Goal: Communication & Community: Connect with others

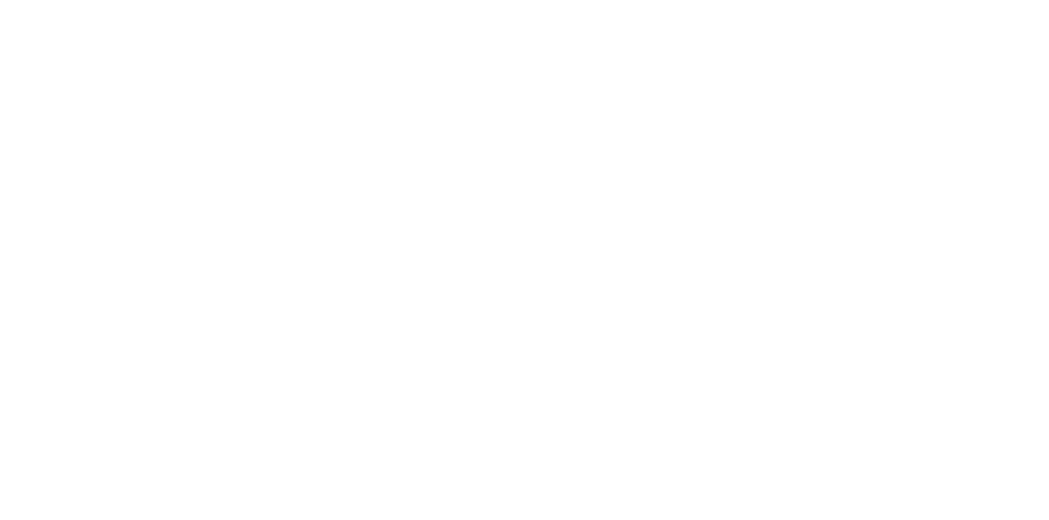
scroll to position [403, 0]
click at [171, 142] on div "Collaborate" at bounding box center [139, 143] width 65 height 15
click at [738, 483] on div at bounding box center [527, 474] width 421 height 17
click at [738, 483] on div "@k" at bounding box center [527, 474] width 421 height 17
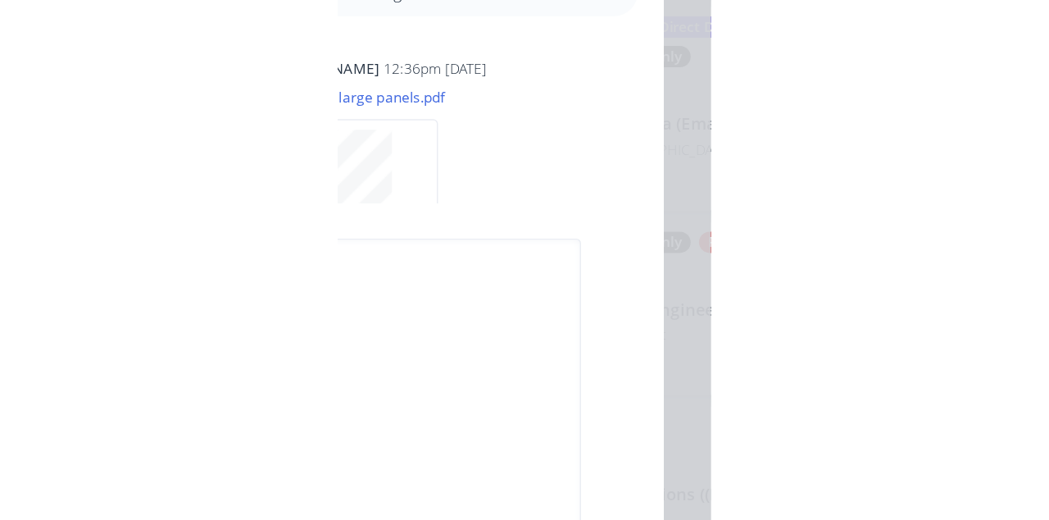
scroll to position [0, 0]
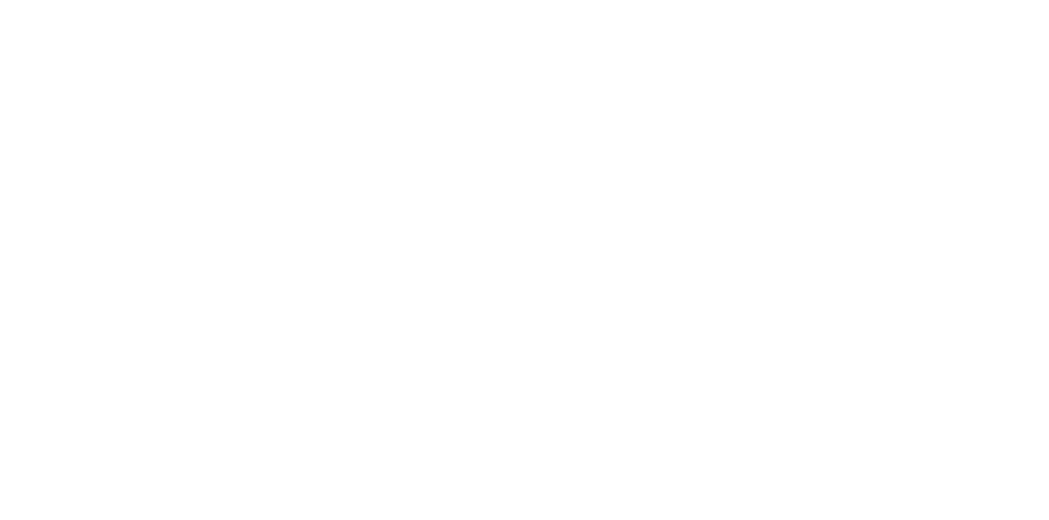
click at [922, 486] on button "Send" at bounding box center [890, 474] width 65 height 25
click at [877, 90] on button "Close" at bounding box center [847, 91] width 60 height 26
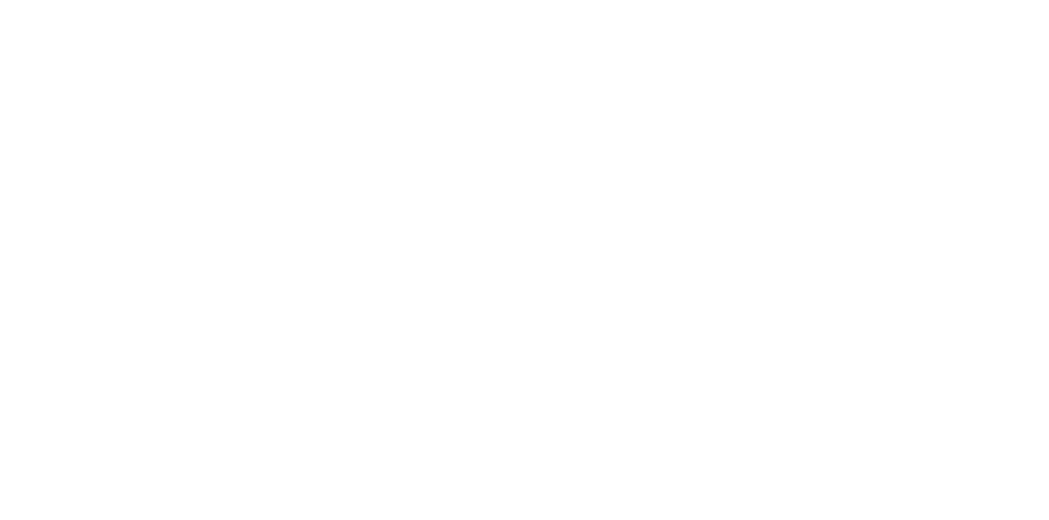
click at [877, 93] on button "Close" at bounding box center [847, 91] width 60 height 26
click at [217, 134] on button "Collaborate" at bounding box center [139, 143] width 156 height 41
click at [738, 483] on div at bounding box center [527, 474] width 421 height 17
click at [738, 483] on div "@k" at bounding box center [527, 474] width 421 height 17
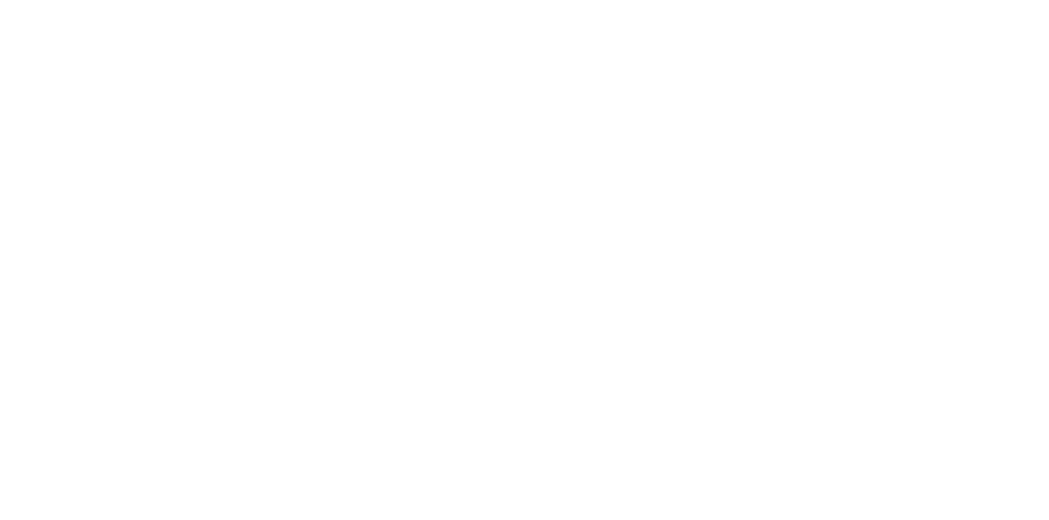
click at [922, 486] on button "Send" at bounding box center [890, 474] width 65 height 25
click at [877, 89] on button "Close" at bounding box center [847, 91] width 60 height 26
click at [171, 143] on div "Collaborate" at bounding box center [139, 143] width 65 height 15
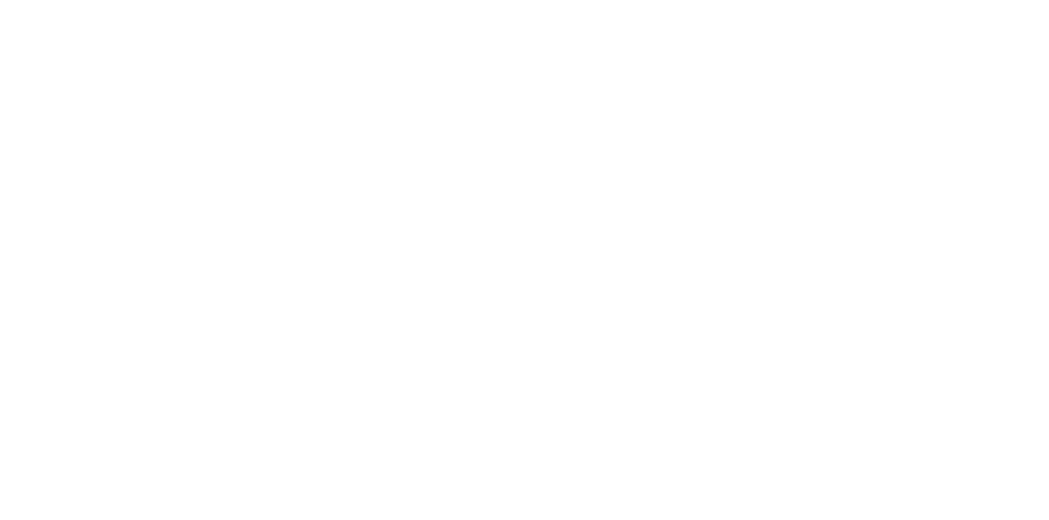
click at [738, 483] on div at bounding box center [527, 474] width 421 height 17
click at [922, 486] on button "Send" at bounding box center [890, 474] width 65 height 25
click at [877, 84] on button "Close" at bounding box center [847, 91] width 60 height 26
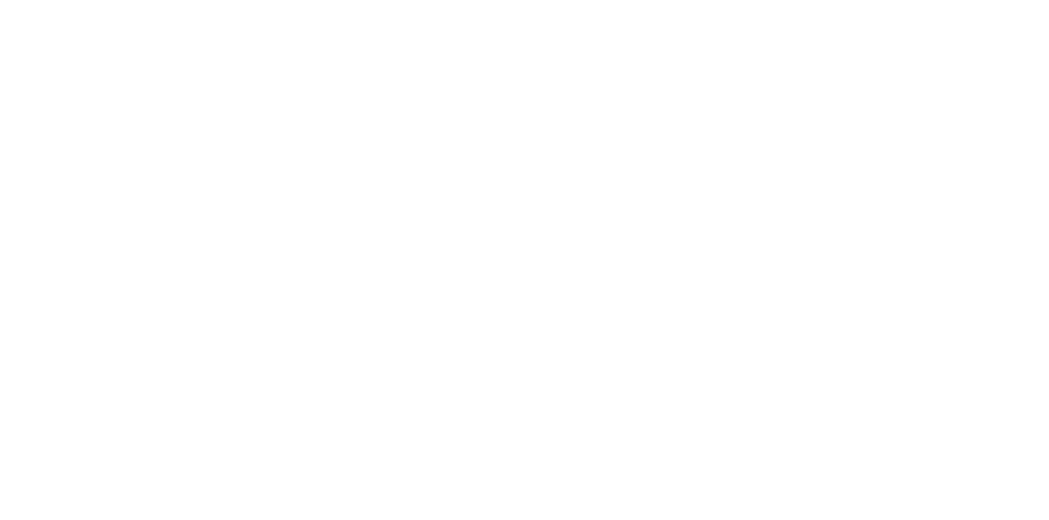
scroll to position [0, 0]
